Goal: Information Seeking & Learning: Find specific fact

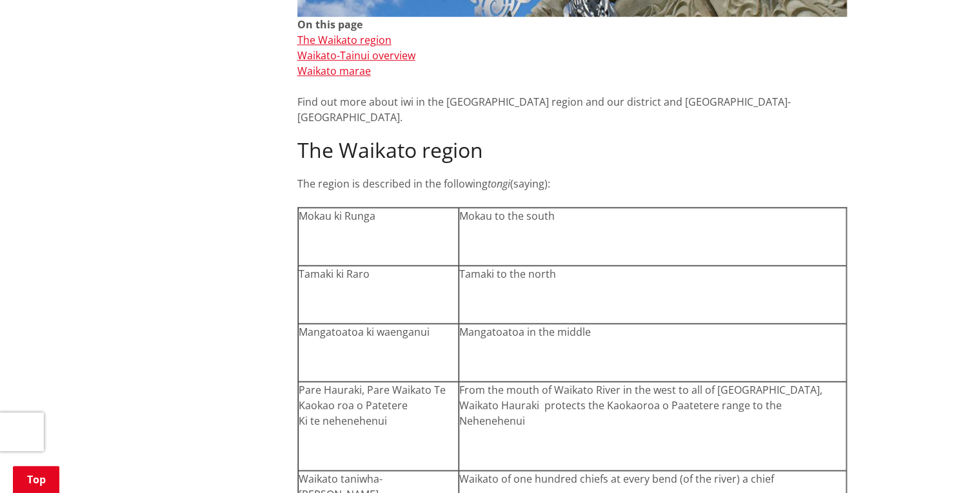
scroll to position [449, 0]
drag, startPoint x: 304, startPoint y: 259, endPoint x: 412, endPoint y: 261, distance: 107.7
click at [412, 267] on p "Tamaki ki Raro" at bounding box center [378, 274] width 159 height 15
copy p "Tamaki ki Raro"
drag, startPoint x: 304, startPoint y: 318, endPoint x: 436, endPoint y: 319, distance: 132.2
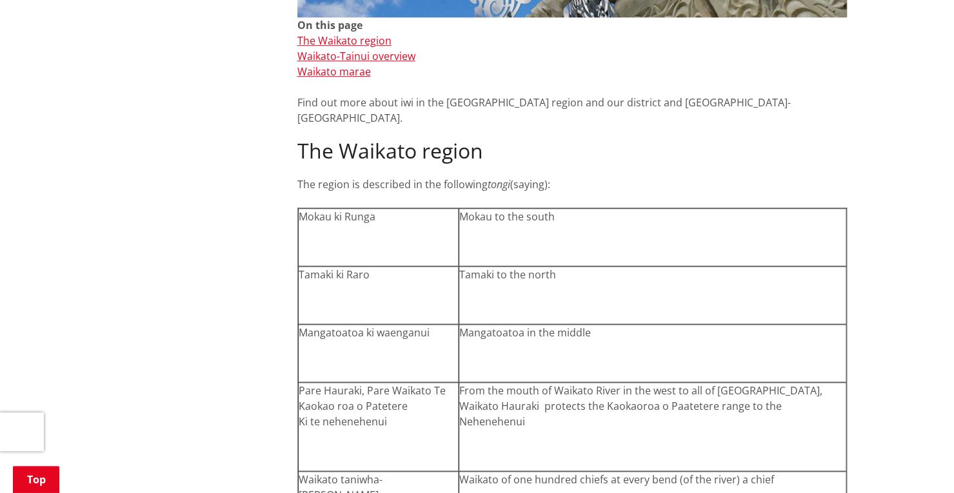
click at [436, 325] on p "Mangatoatoa ki waenganui" at bounding box center [378, 332] width 159 height 15
copy p "Mangatoatoa ki waenganui"
drag, startPoint x: 304, startPoint y: 375, endPoint x: 393, endPoint y: 408, distance: 94.9
click at [393, 408] on p "Pare Hauraki, Pare Waikato Te Kaokao roa o Patetere Ki te nehenehenui" at bounding box center [378, 406] width 159 height 46
copy p "Pare Hauraki, Pare Waikato Te Kaokao roa o Patetere Ki te nehenehenui"
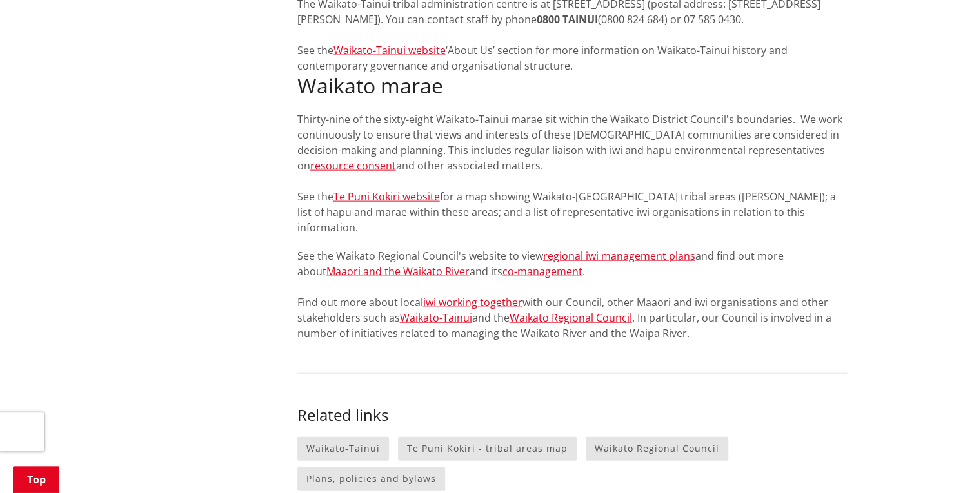
scroll to position [1540, 0]
